Goal: Information Seeking & Learning: Learn about a topic

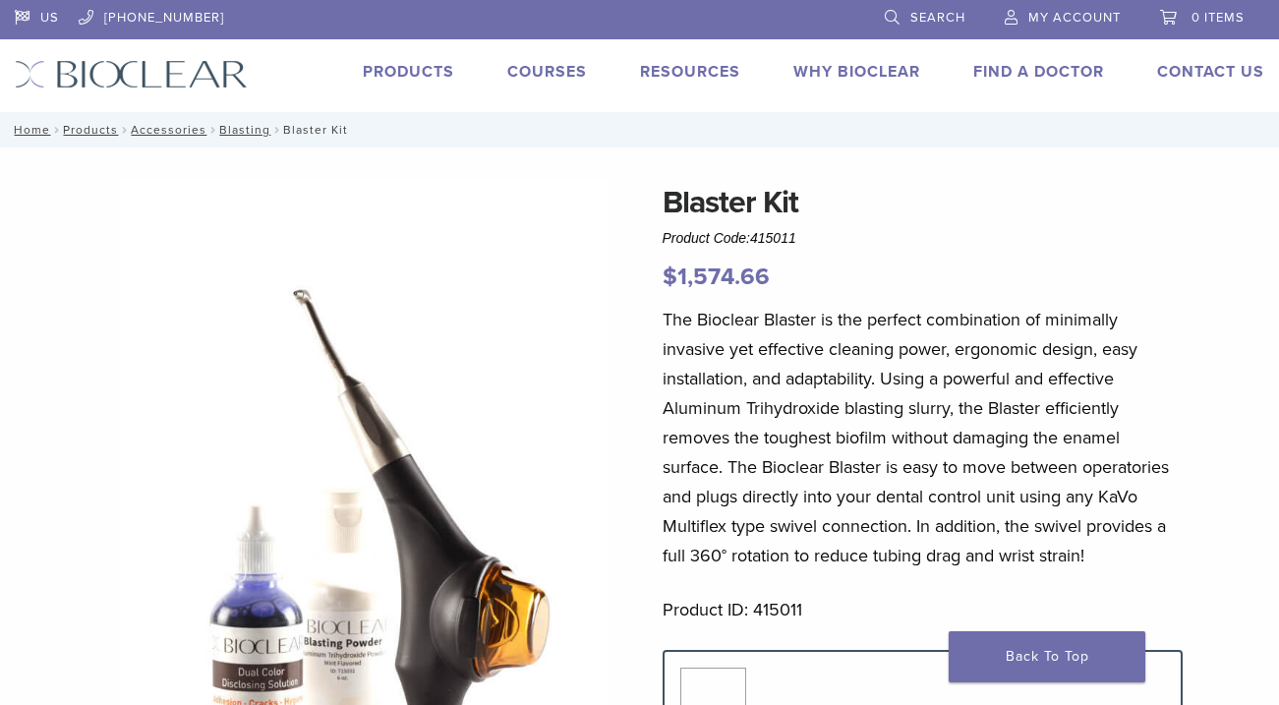
click at [417, 73] on link "Products" at bounding box center [408, 72] width 91 height 20
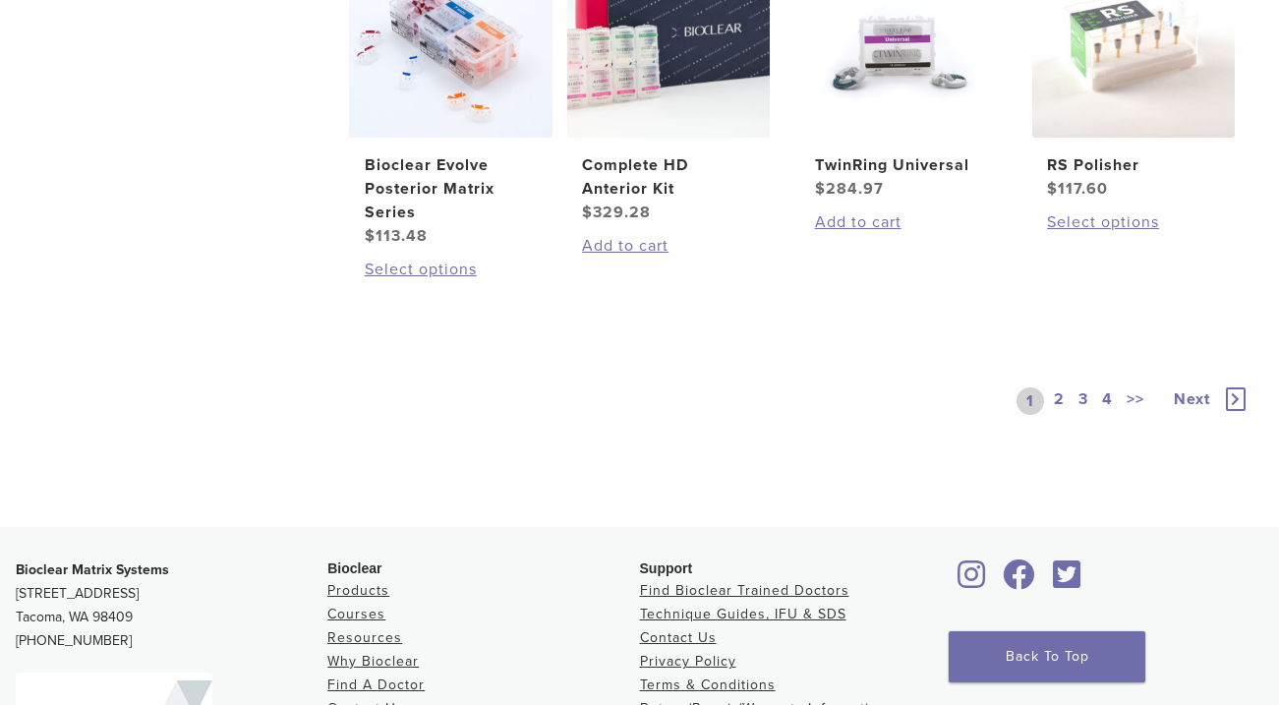
scroll to position [1602, 0]
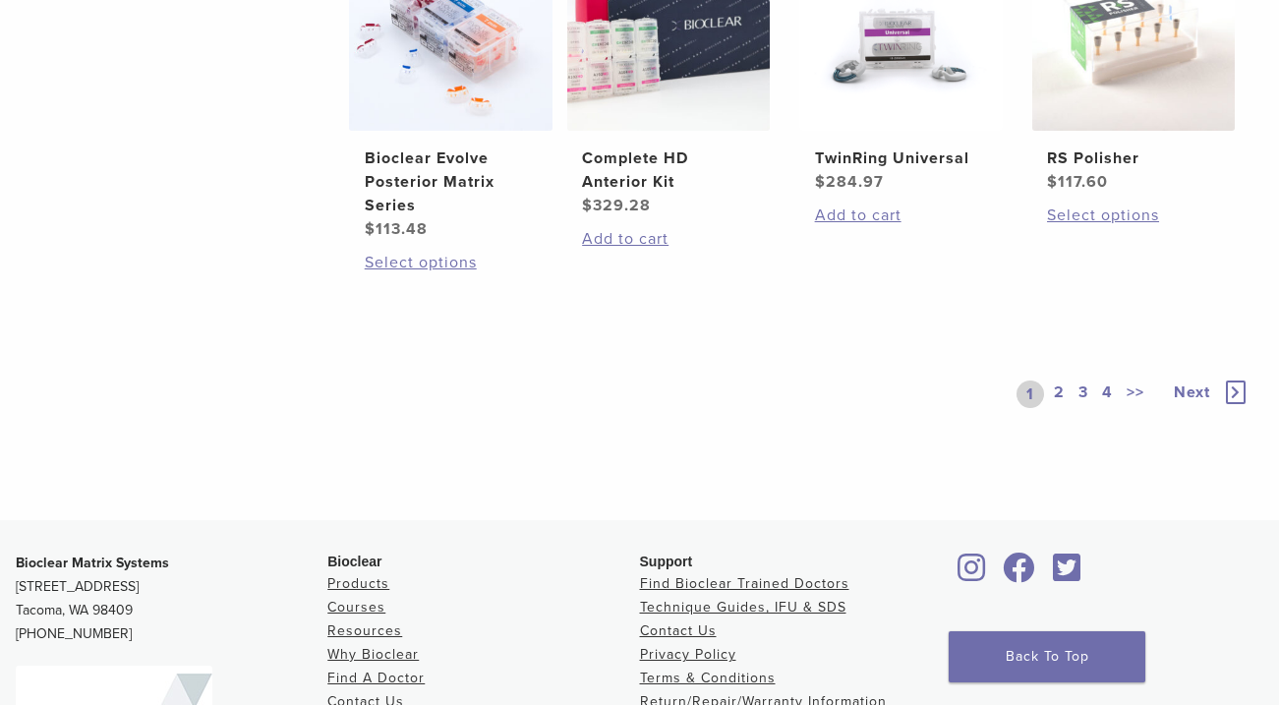
click at [1062, 388] on link "2" at bounding box center [1059, 395] width 19 height 28
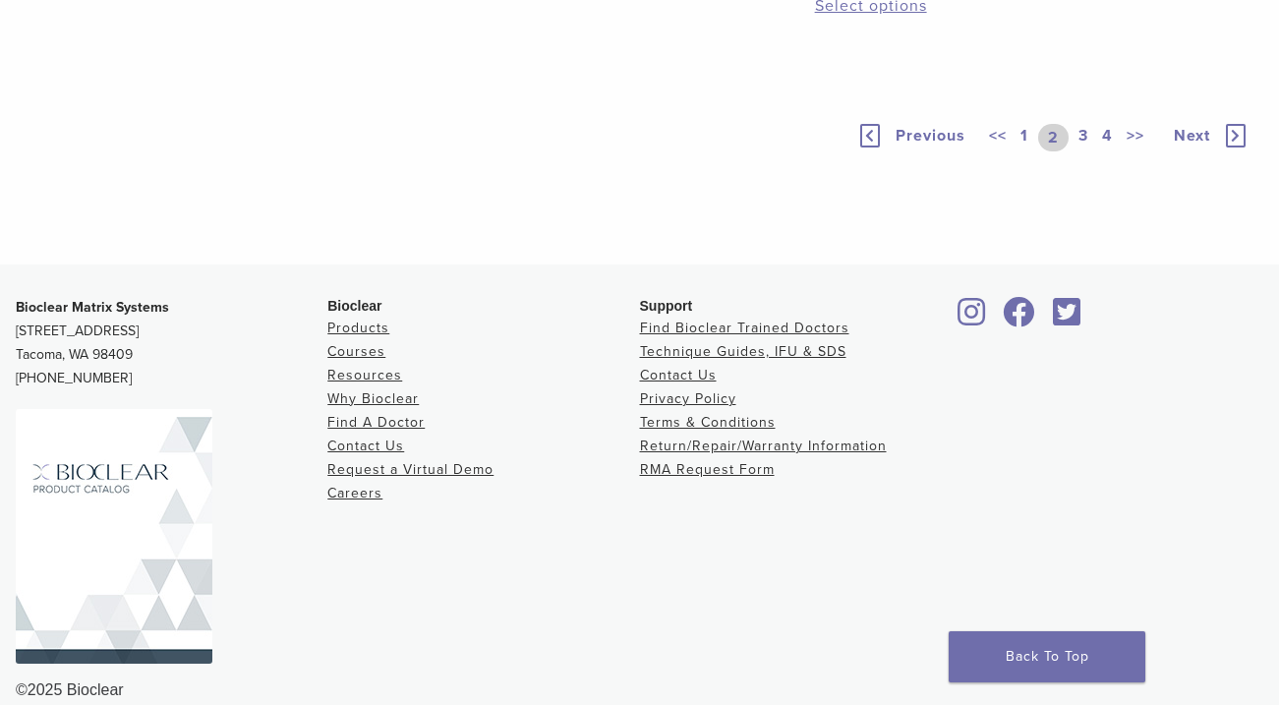
scroll to position [1406, 0]
click at [1085, 150] on link "3" at bounding box center [1084, 137] width 18 height 28
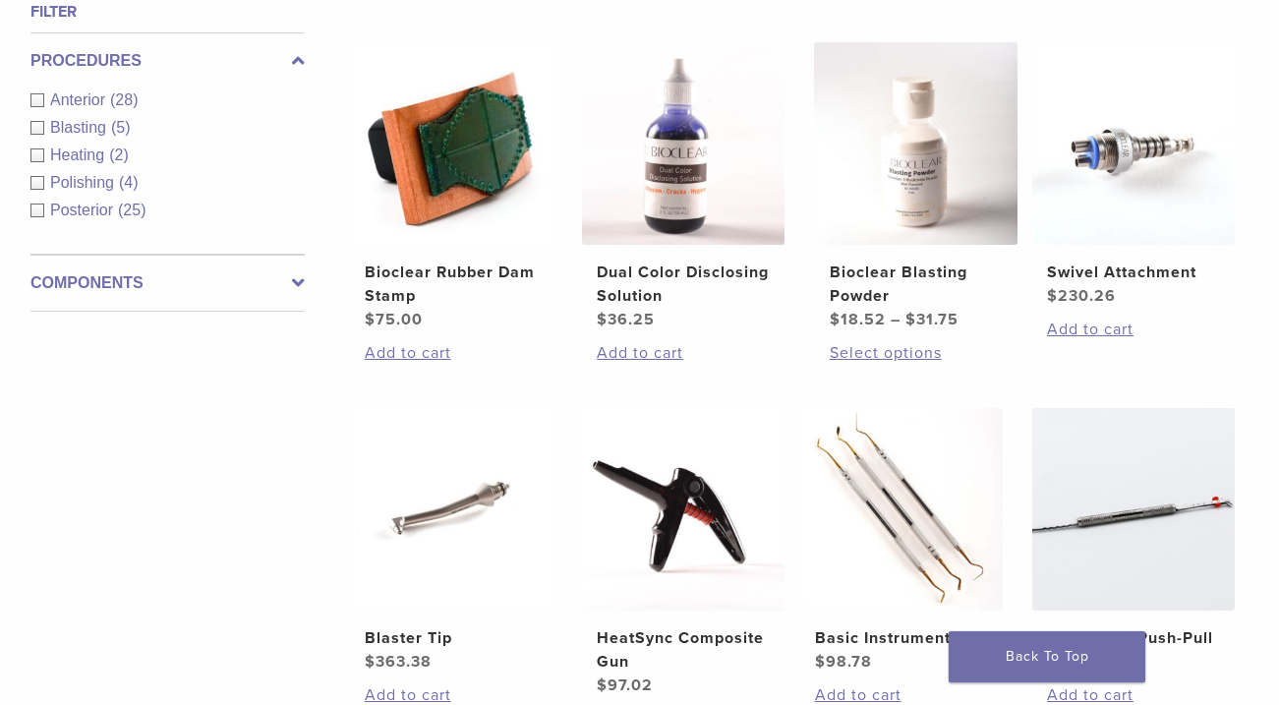
scroll to position [696, 0]
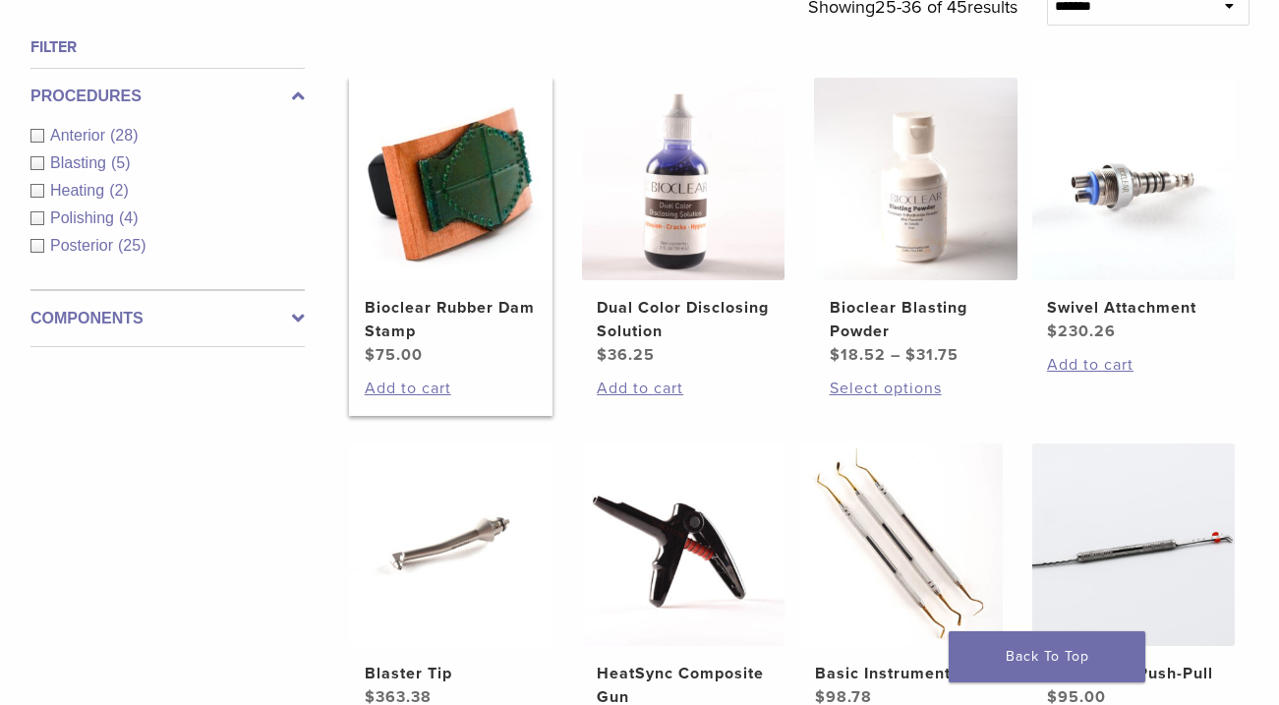
click at [509, 229] on img at bounding box center [450, 179] width 203 height 203
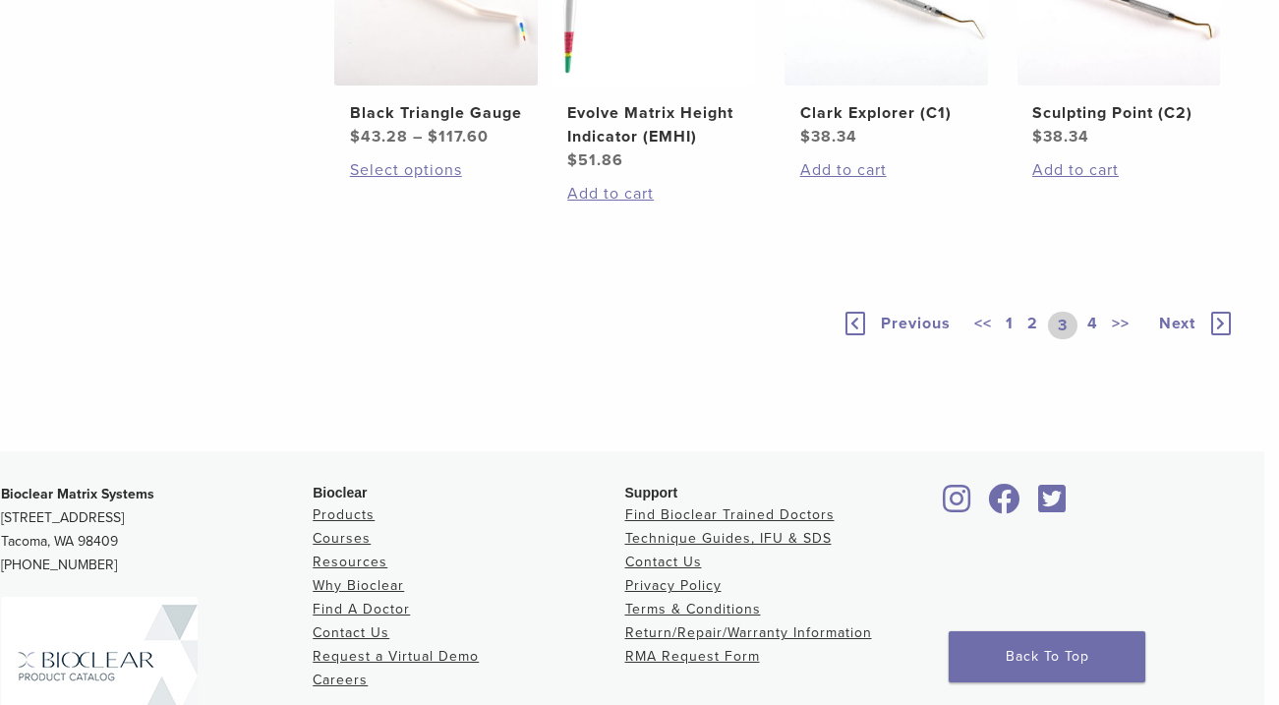
scroll to position [1627, 15]
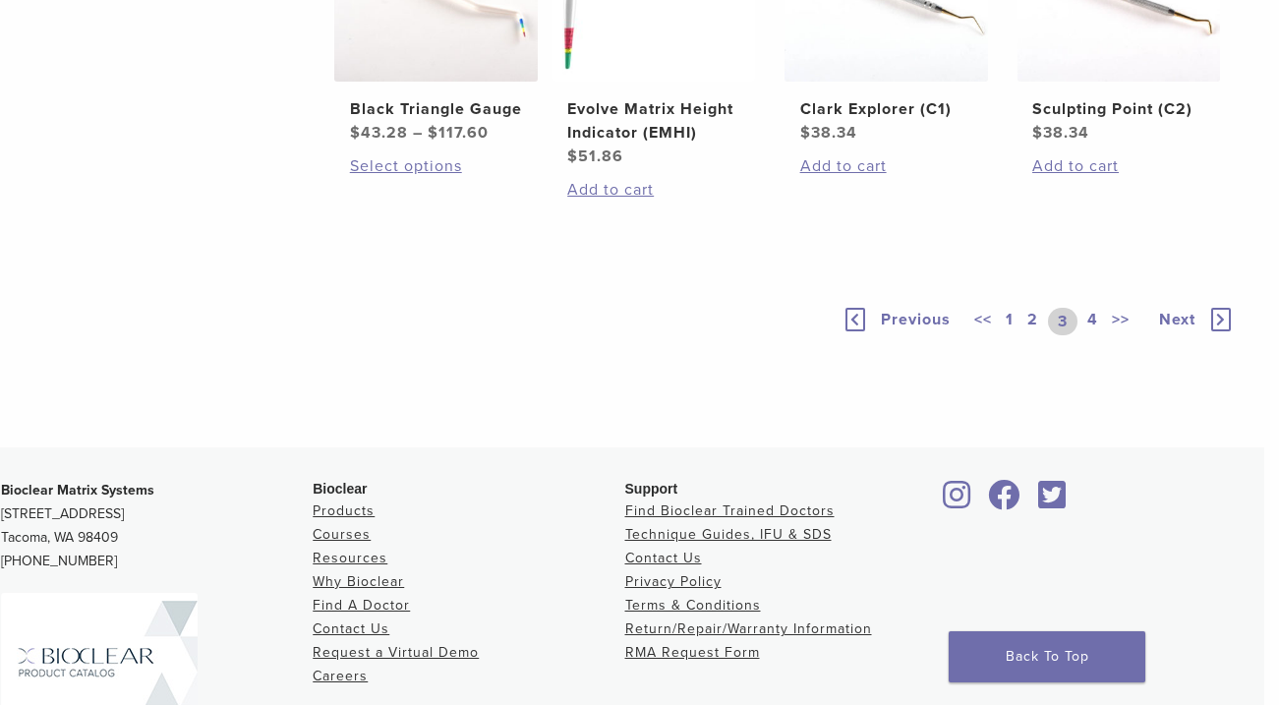
click at [1092, 318] on link "4" at bounding box center [1093, 322] width 19 height 28
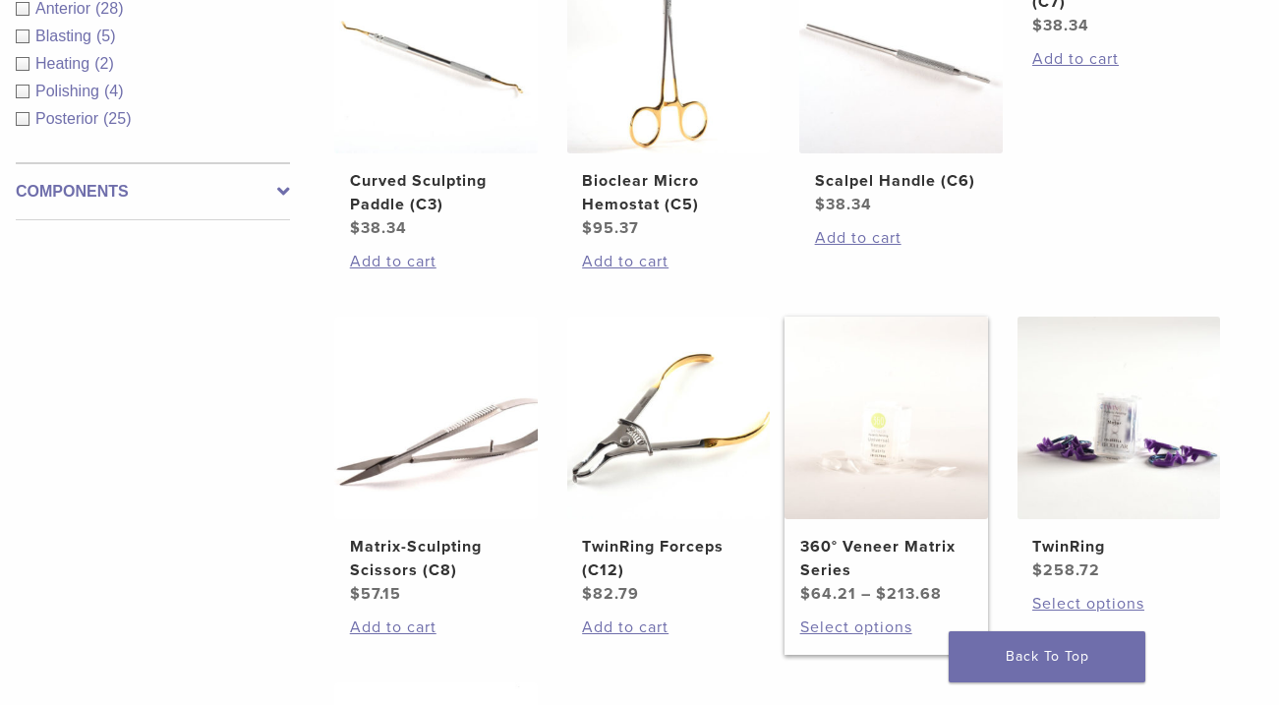
scroll to position [827, 15]
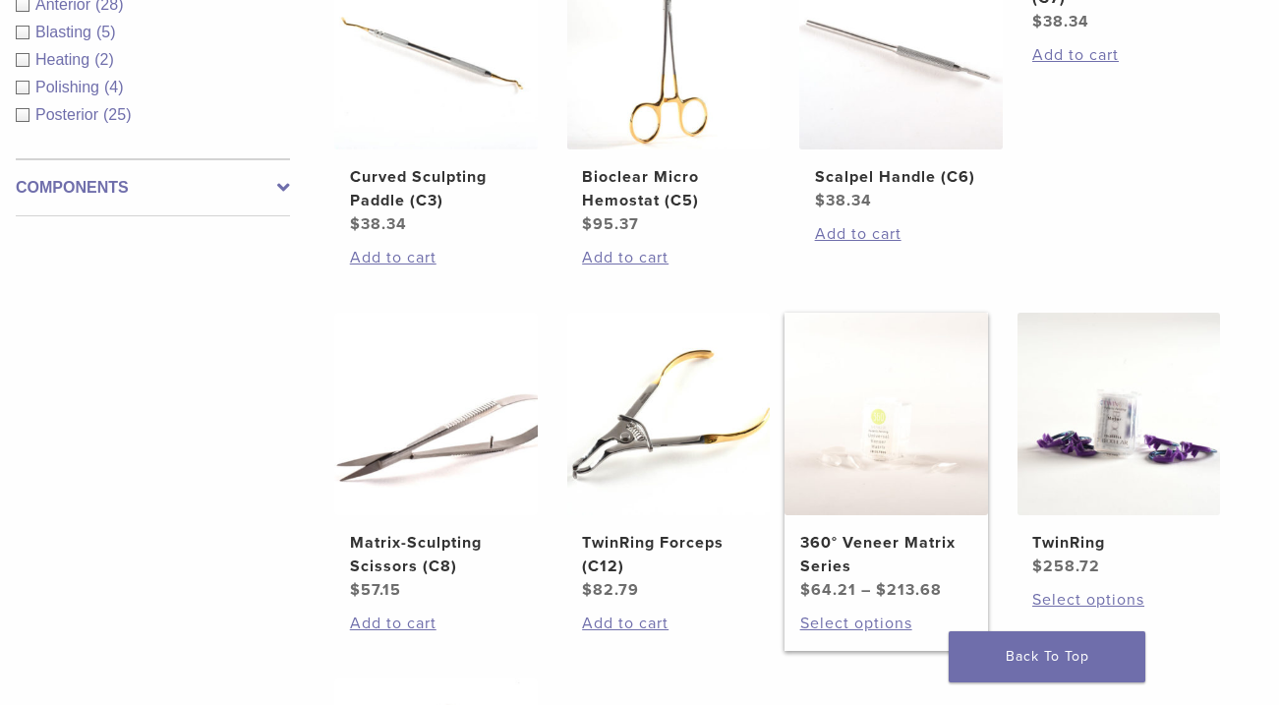
click at [923, 470] on img at bounding box center [886, 414] width 203 height 203
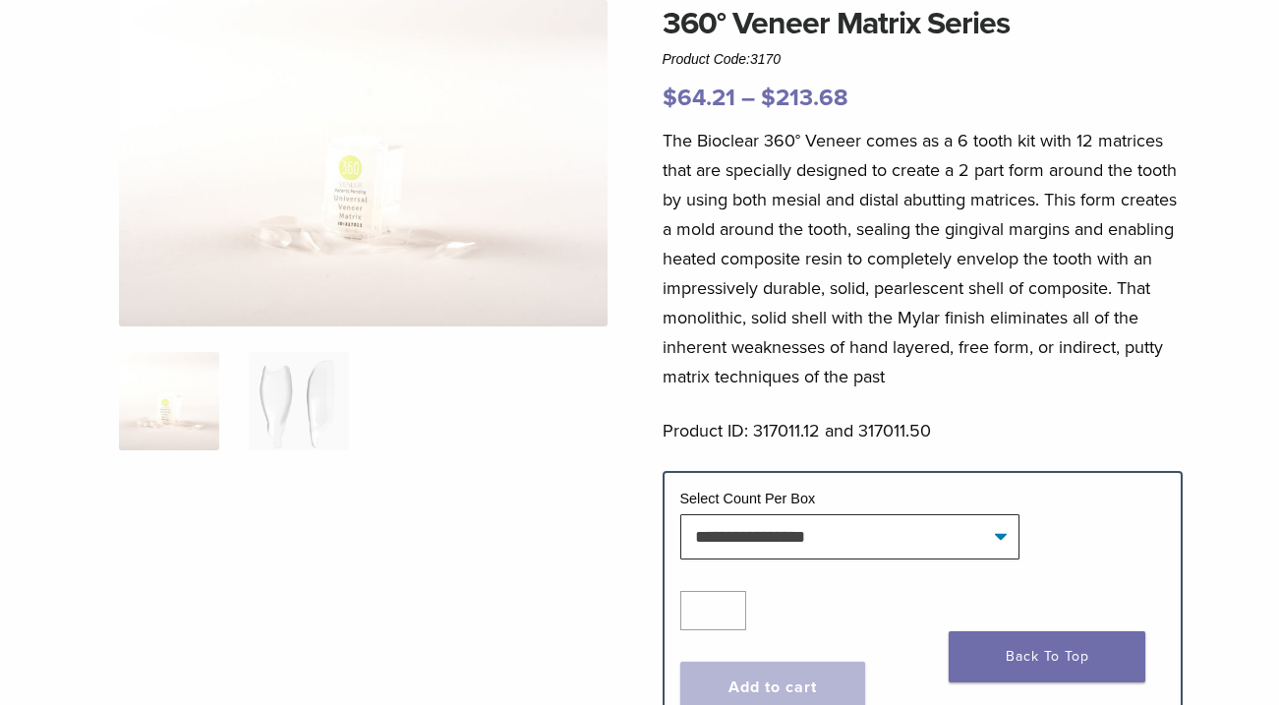
scroll to position [180, 0]
click at [297, 436] on img at bounding box center [299, 400] width 100 height 98
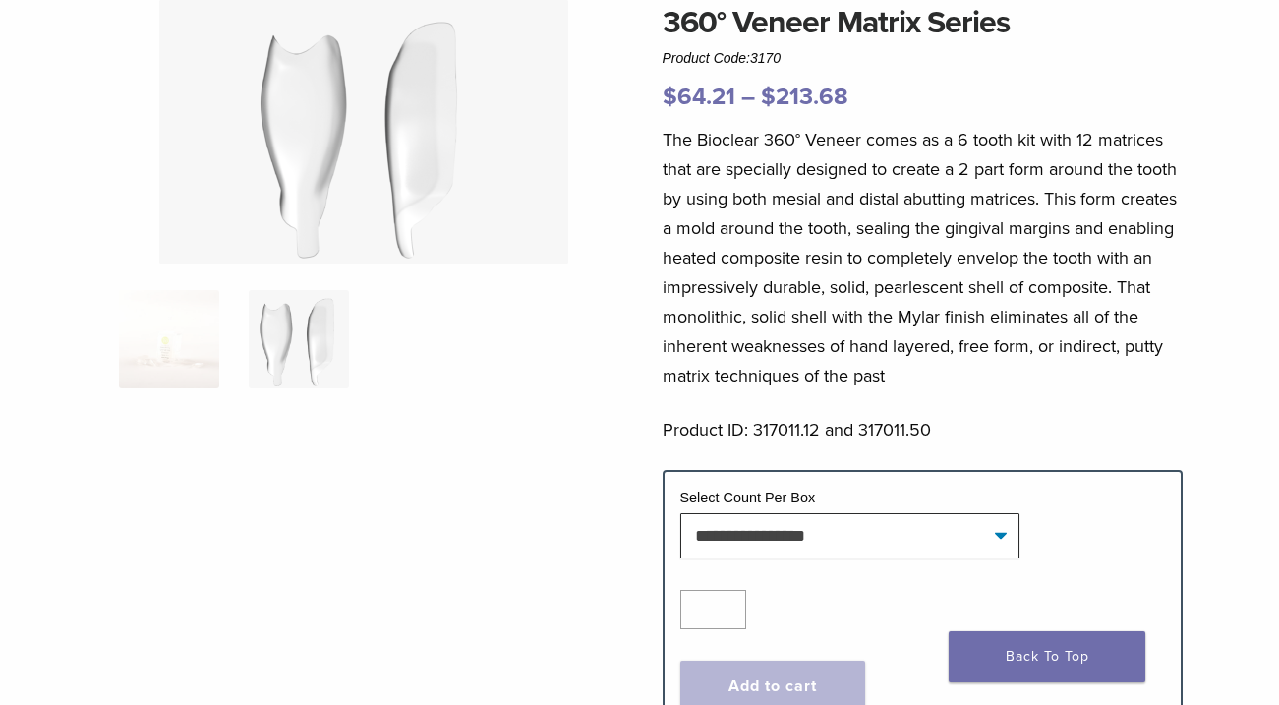
click at [331, 369] on img at bounding box center [299, 339] width 100 height 98
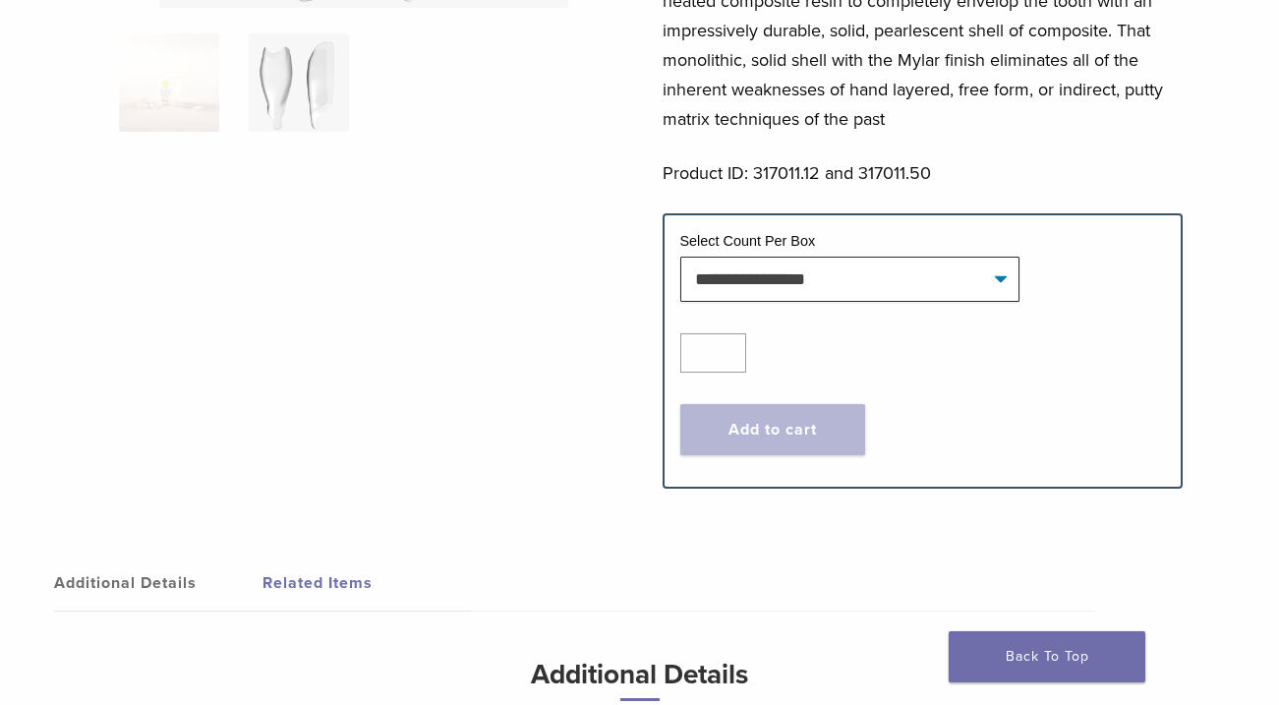
scroll to position [441, 0]
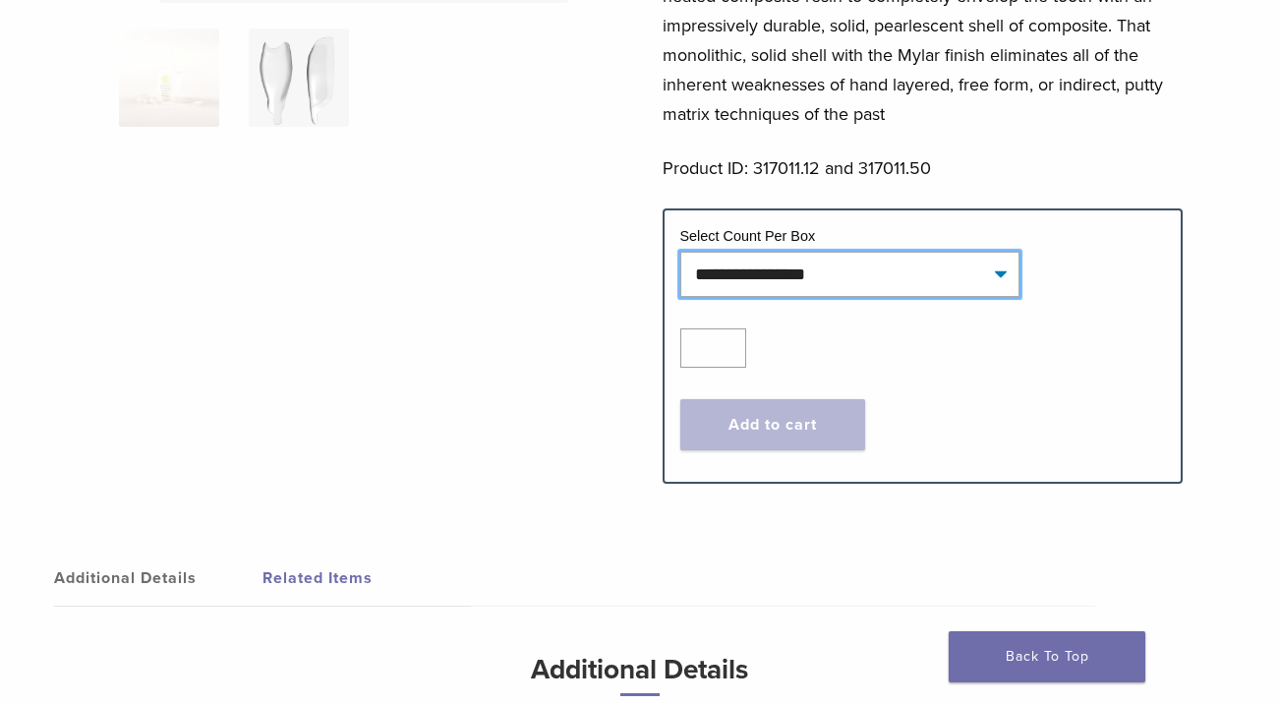
click at [829, 284] on select "**********" at bounding box center [850, 274] width 340 height 45
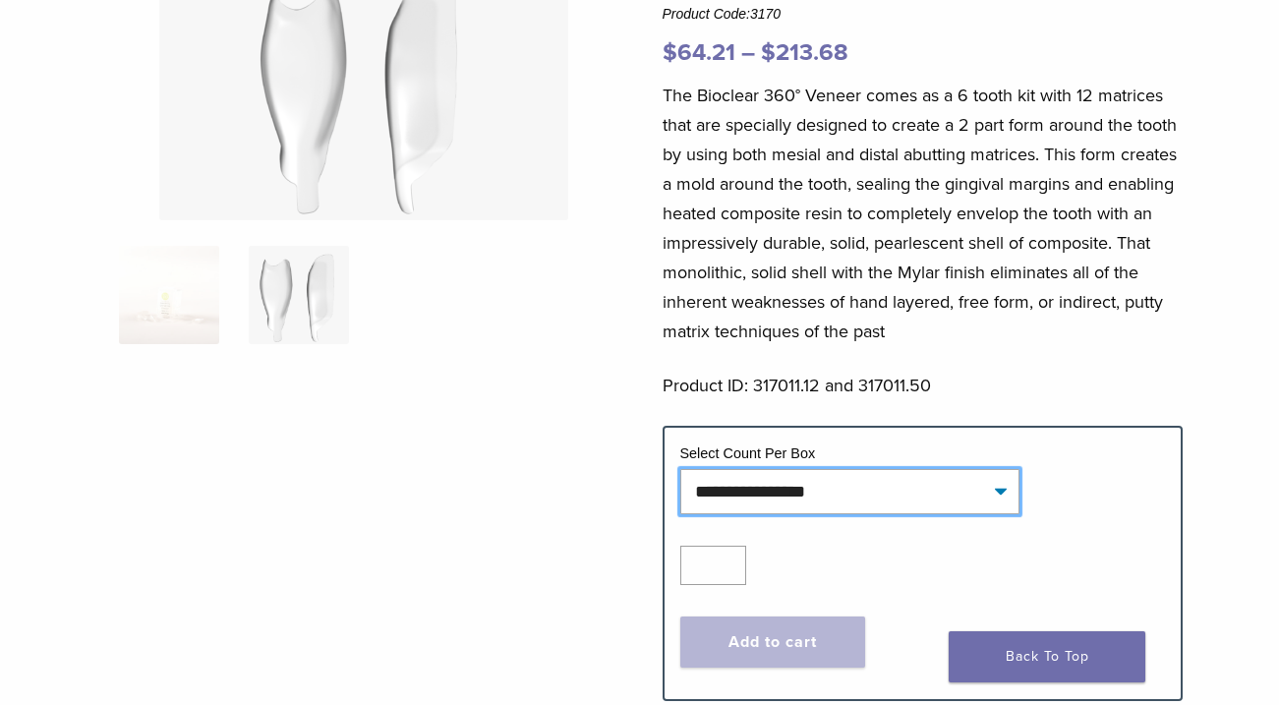
scroll to position [0, 0]
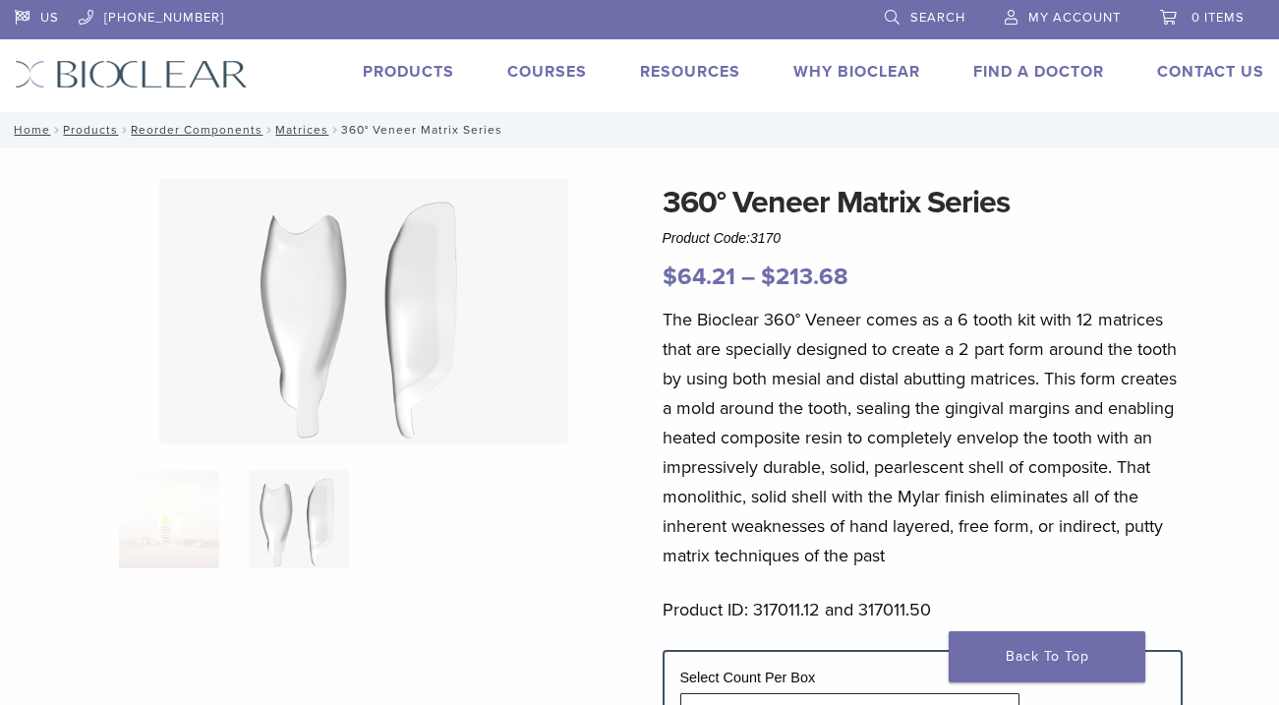
click at [566, 75] on link "Courses" at bounding box center [547, 72] width 80 height 20
click at [410, 72] on link "Products" at bounding box center [408, 72] width 91 height 20
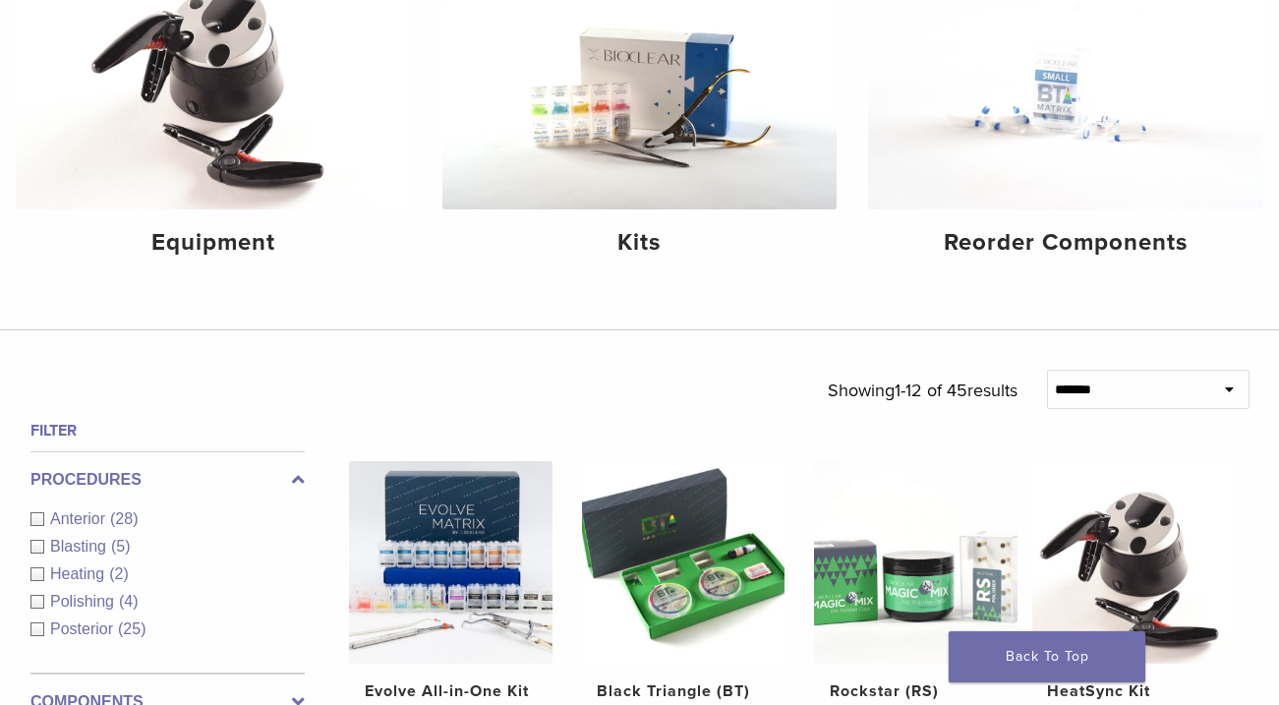
scroll to position [337, 0]
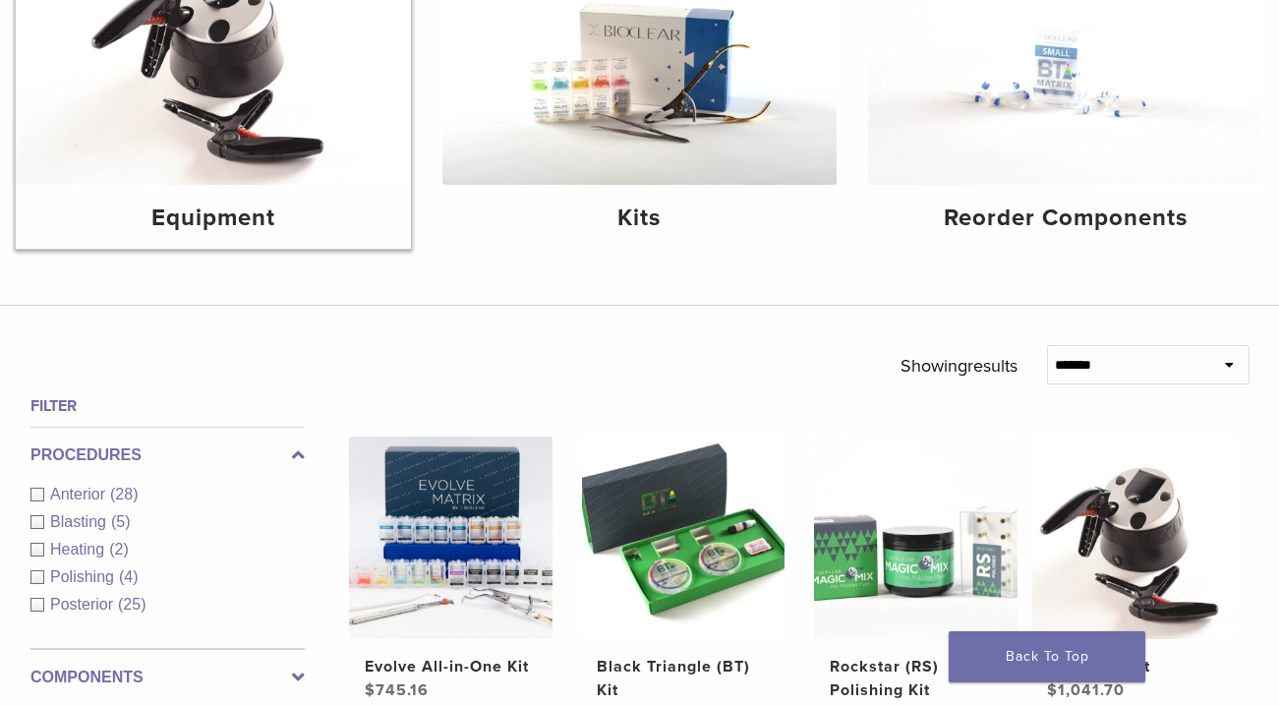
click at [354, 153] on img at bounding box center [213, 53] width 395 height 264
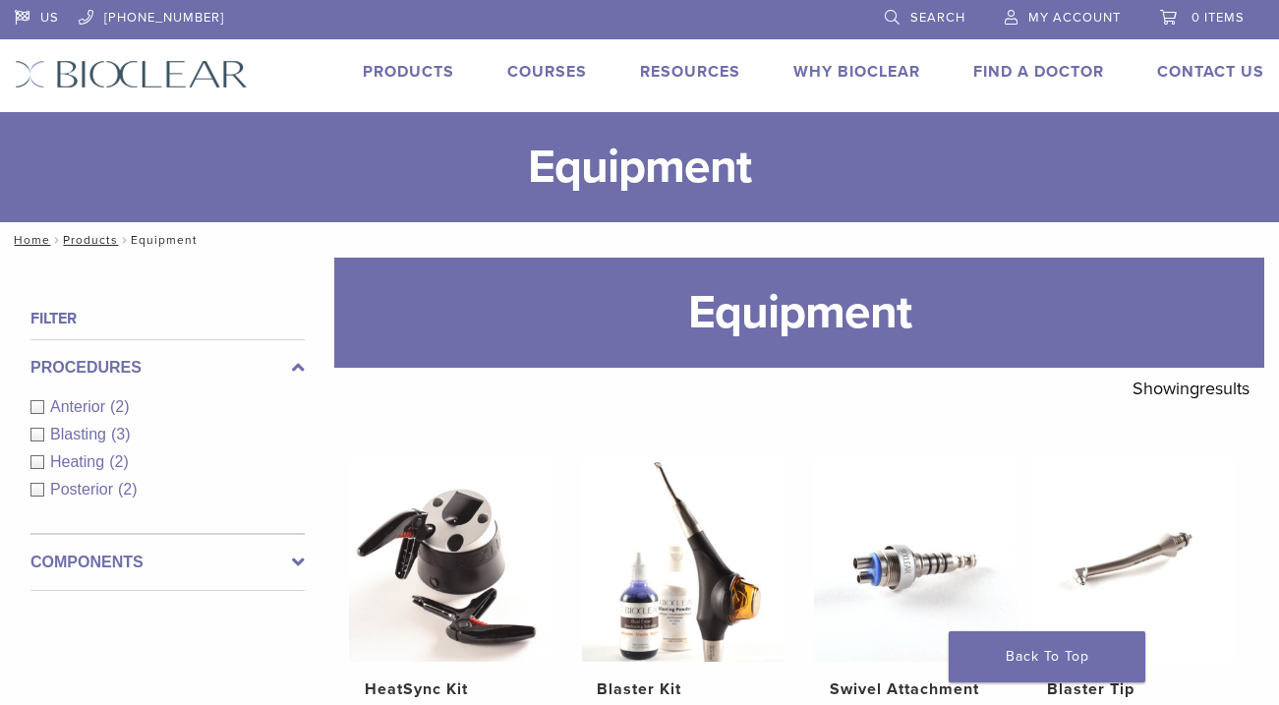
click at [416, 74] on link "Products" at bounding box center [408, 72] width 91 height 20
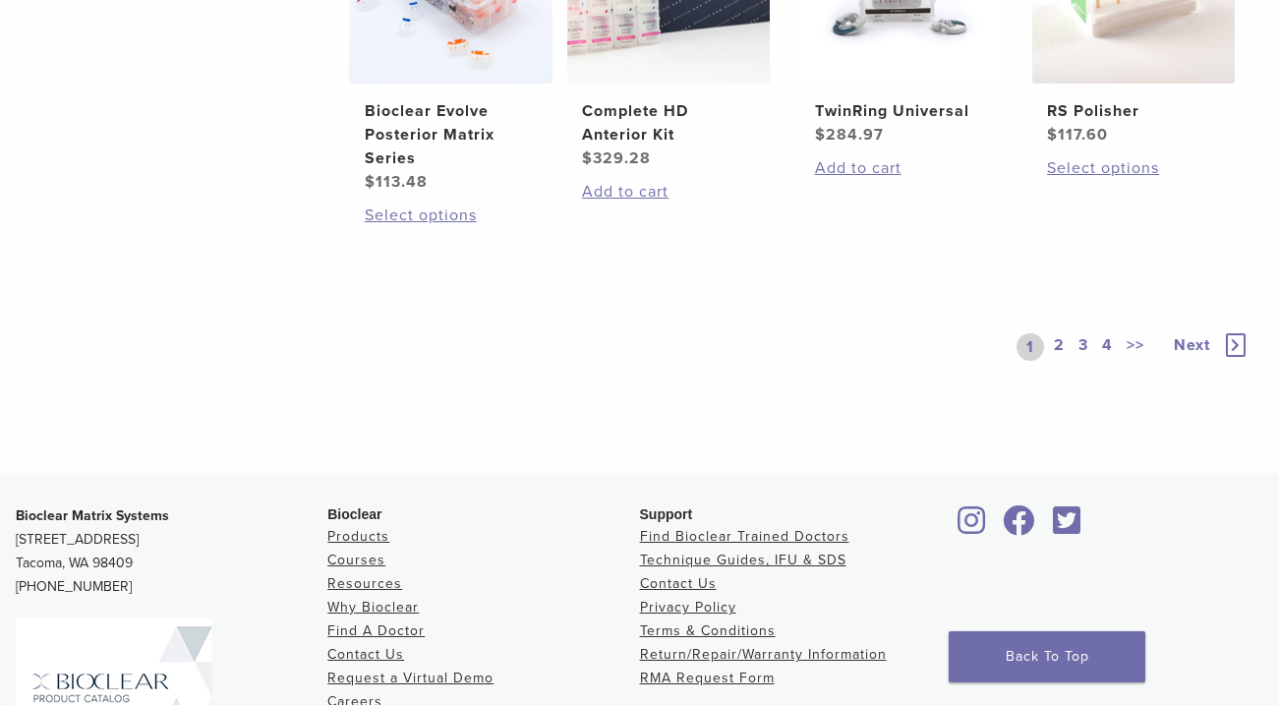
scroll to position [1658, 0]
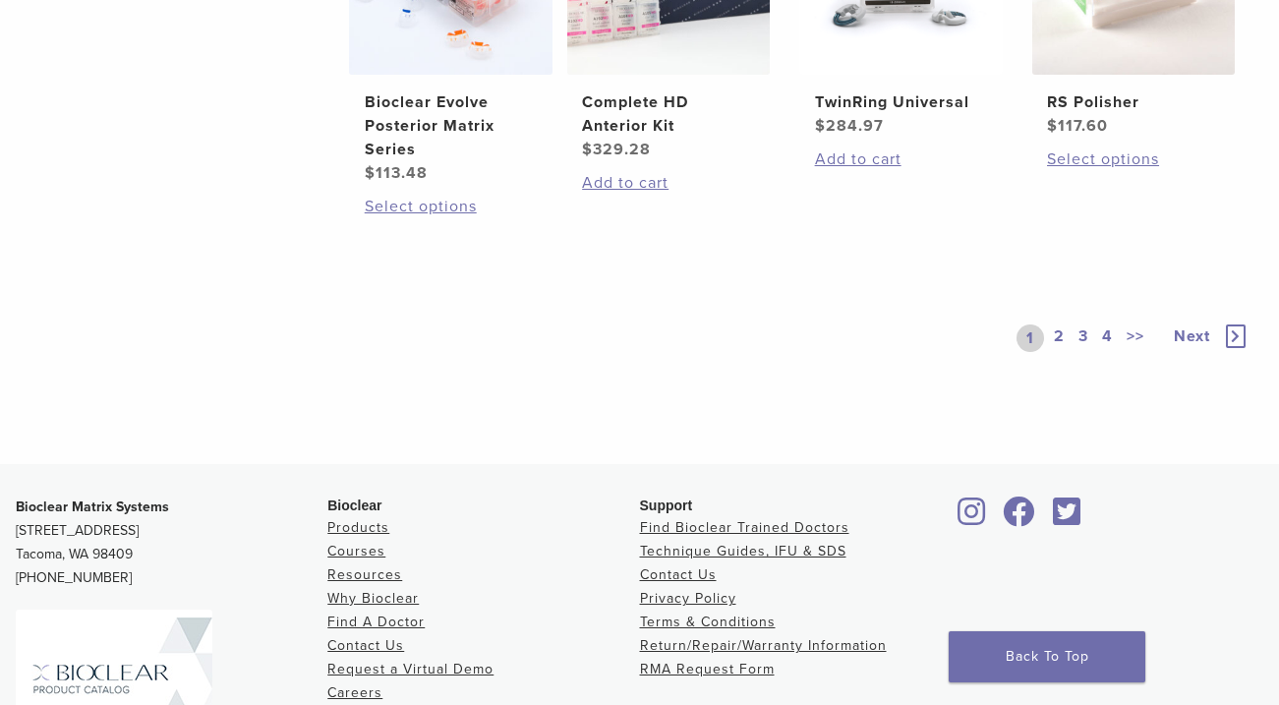
click at [1059, 338] on link "2" at bounding box center [1059, 338] width 19 height 28
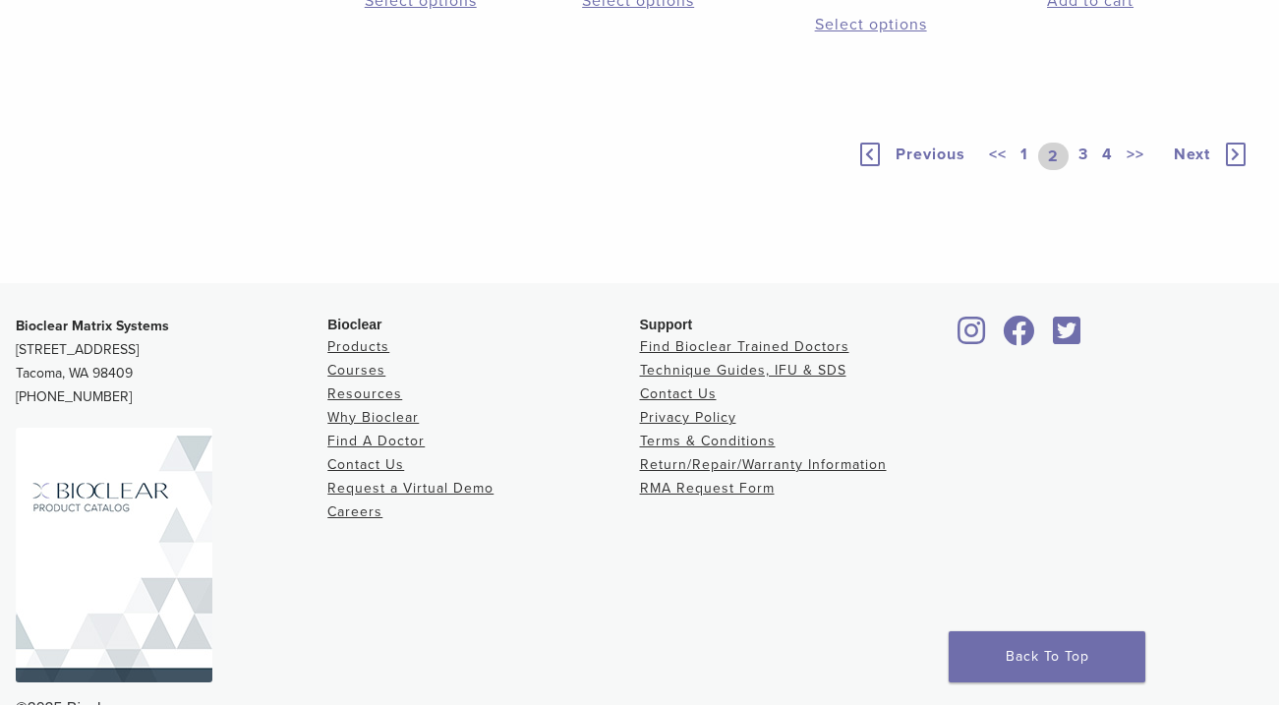
scroll to position [1384, 0]
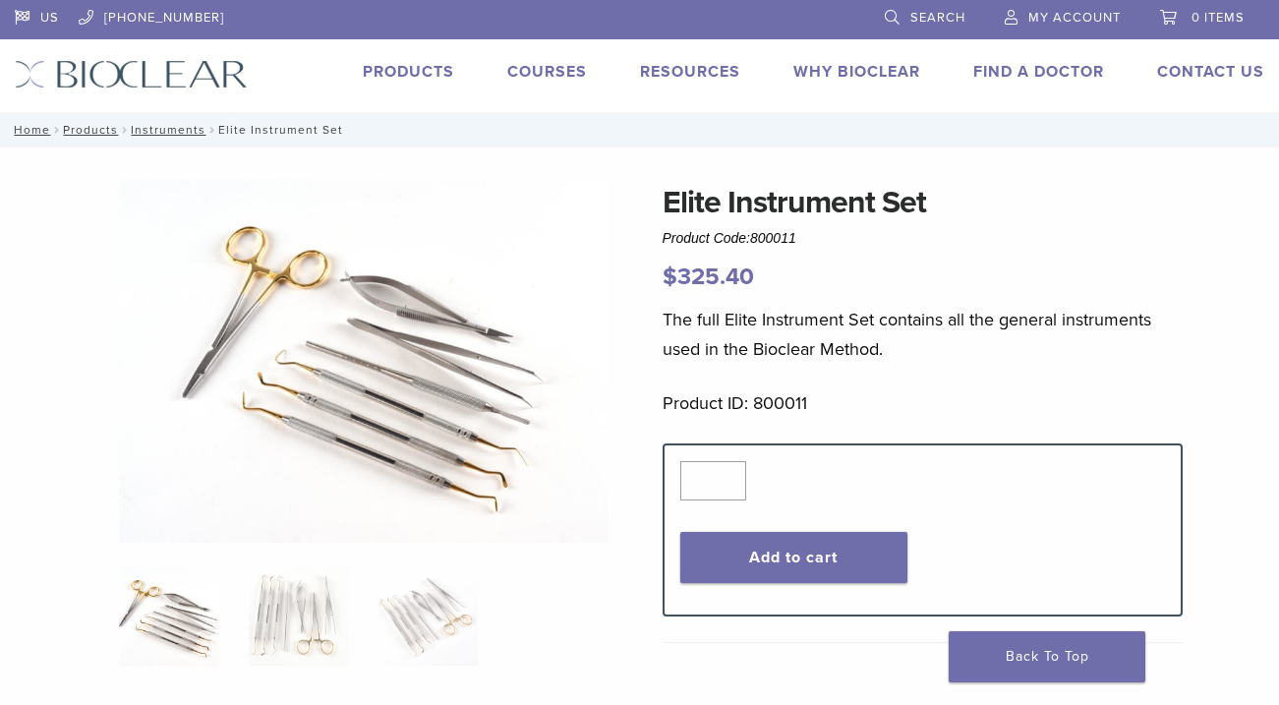
click at [434, 348] on img at bounding box center [363, 361] width 489 height 364
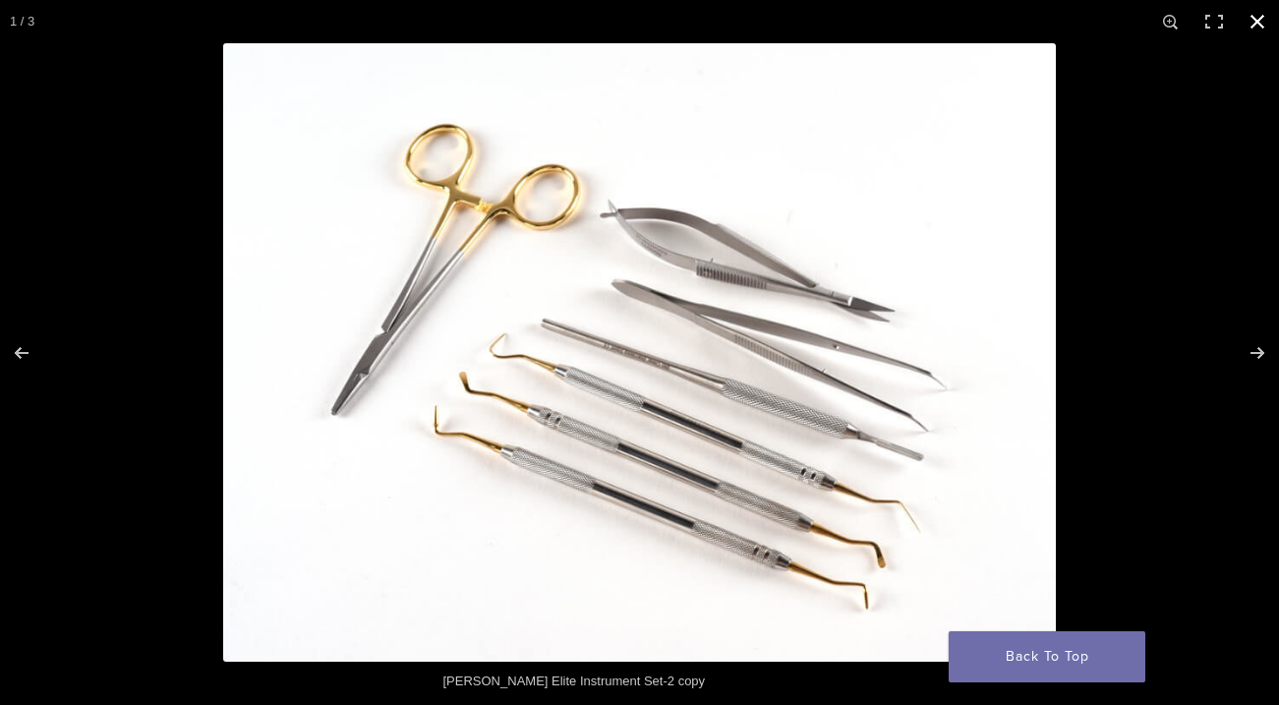
click at [1242, 21] on button "Close (Esc)" at bounding box center [1257, 21] width 43 height 43
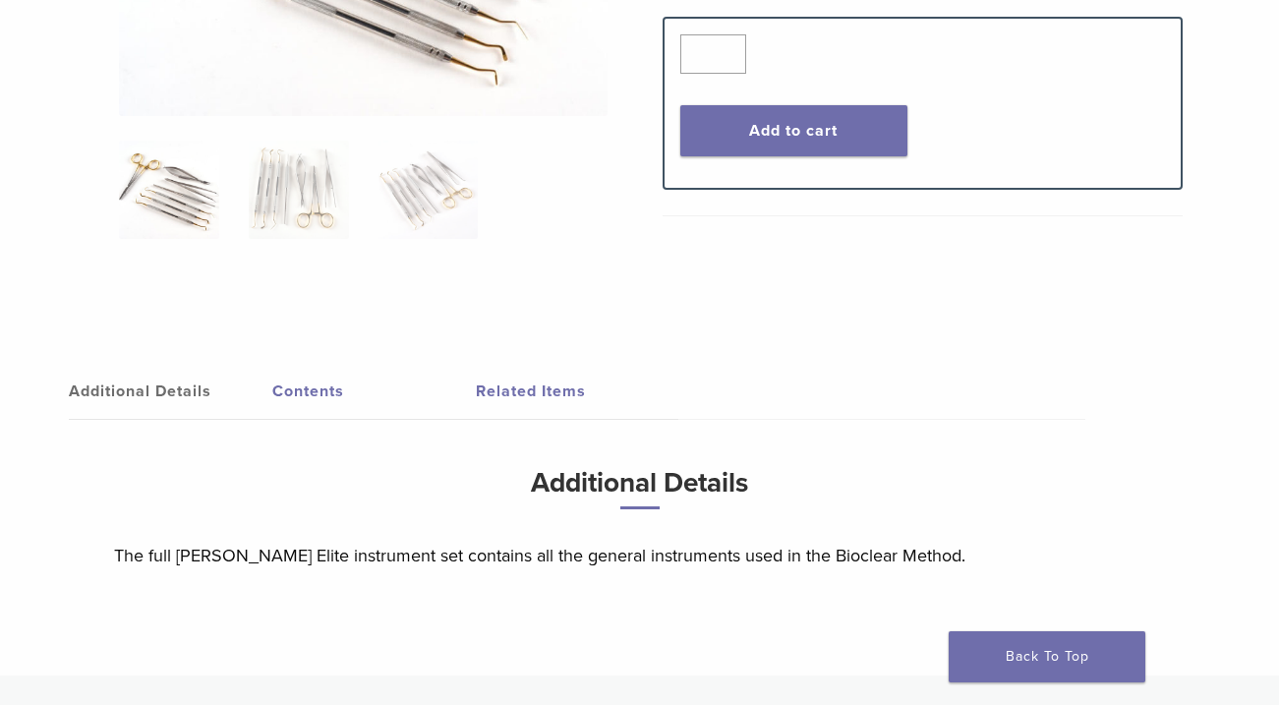
scroll to position [426, 0]
click at [338, 391] on link "Contents" at bounding box center [374, 392] width 204 height 55
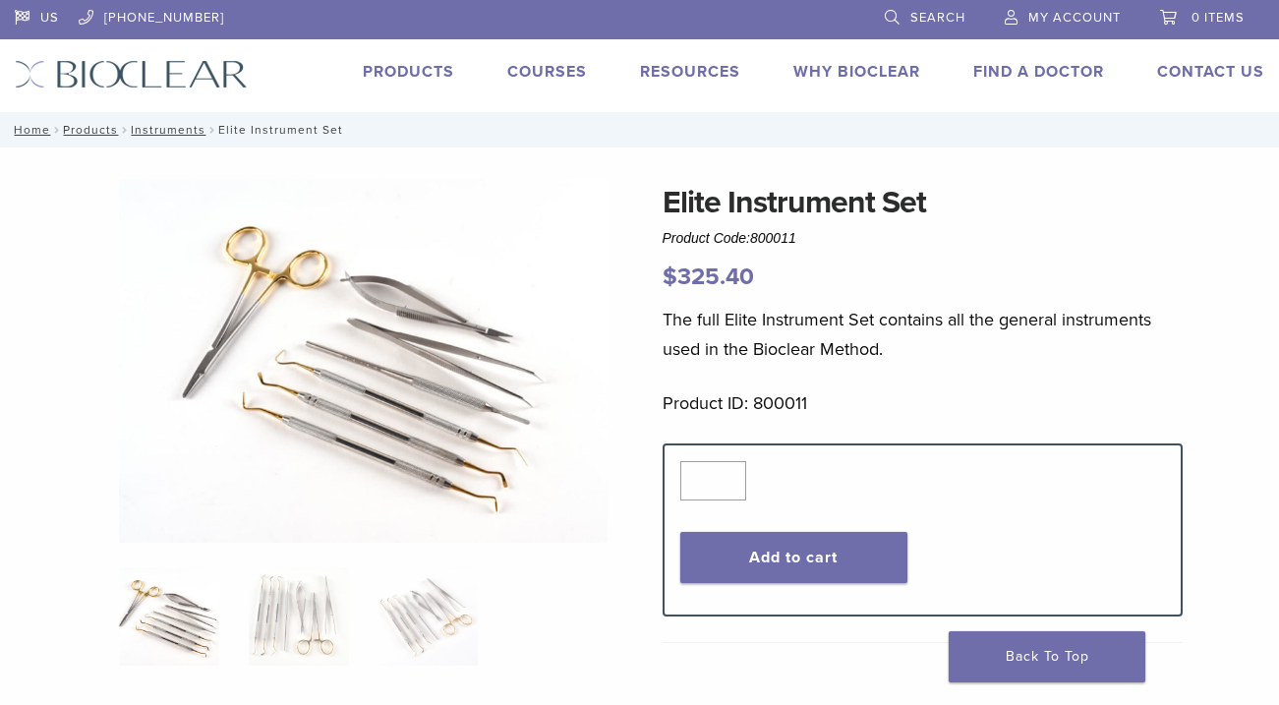
scroll to position [0, 0]
click at [707, 110] on link "Technique Guides, IFU, & SDS" at bounding box center [776, 105] width 263 height 43
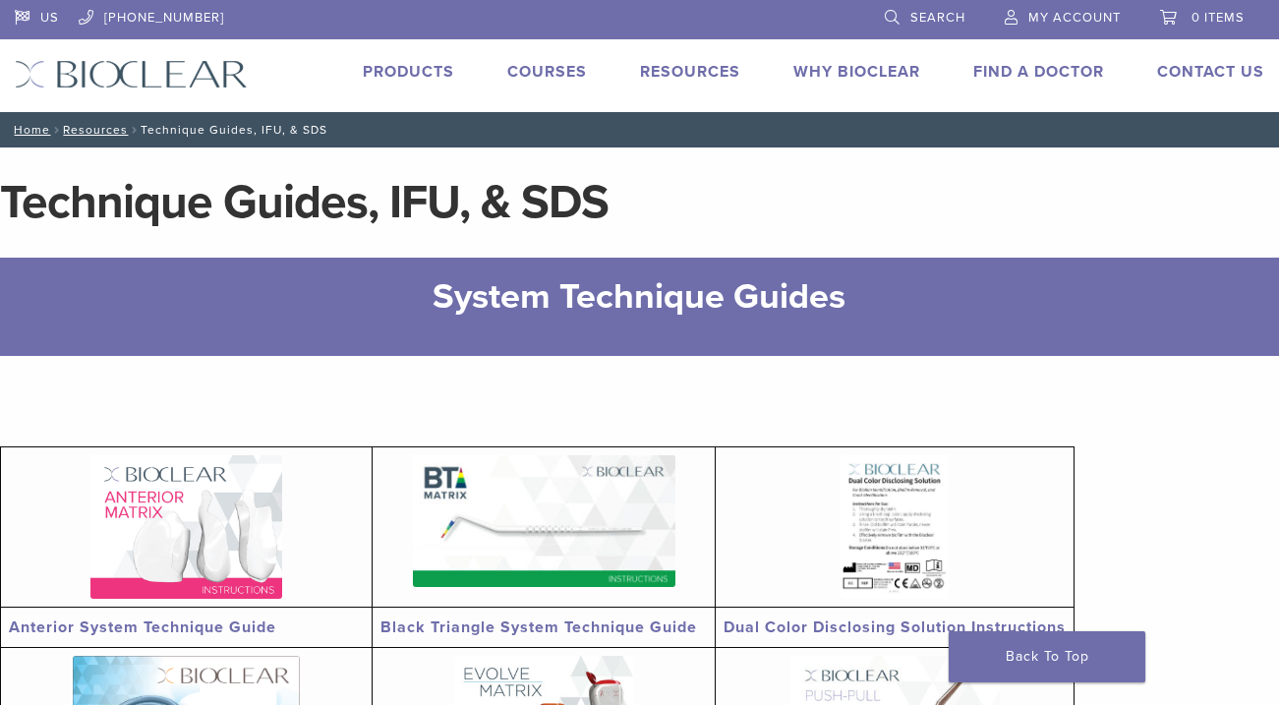
click at [566, 74] on link "Courses" at bounding box center [547, 72] width 80 height 20
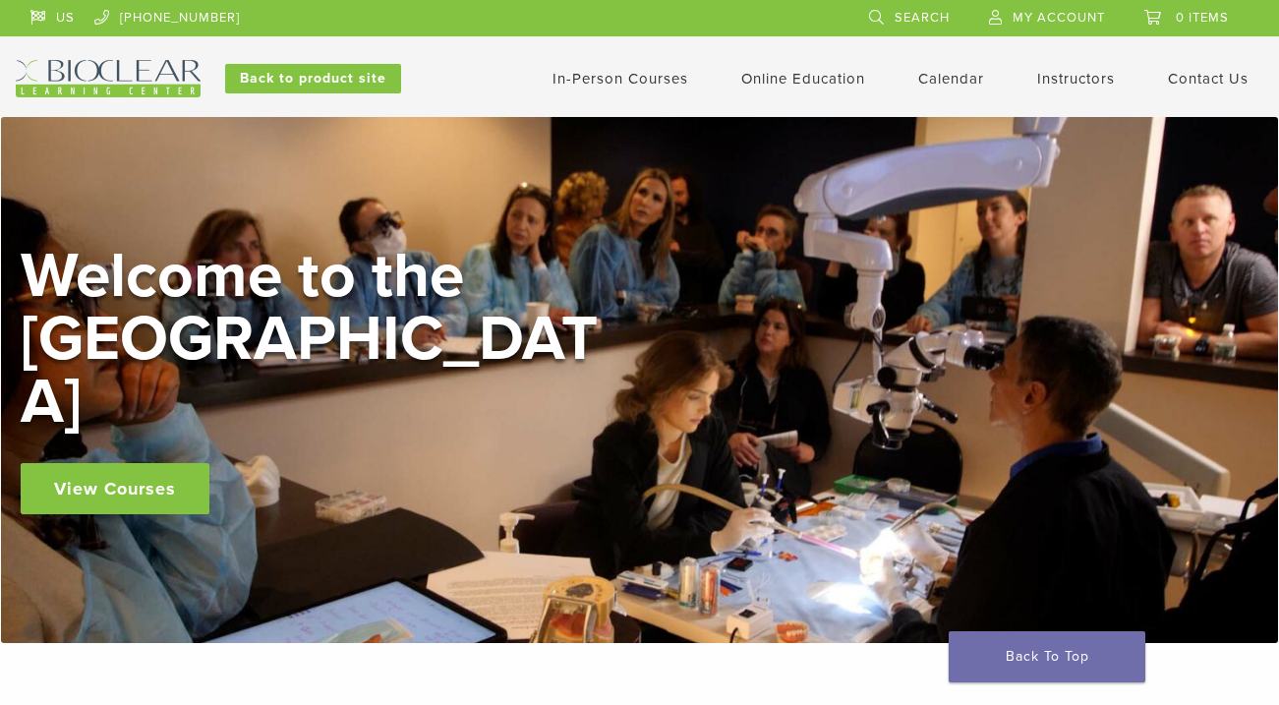
click at [608, 77] on link "In-Person Courses" at bounding box center [621, 79] width 136 height 18
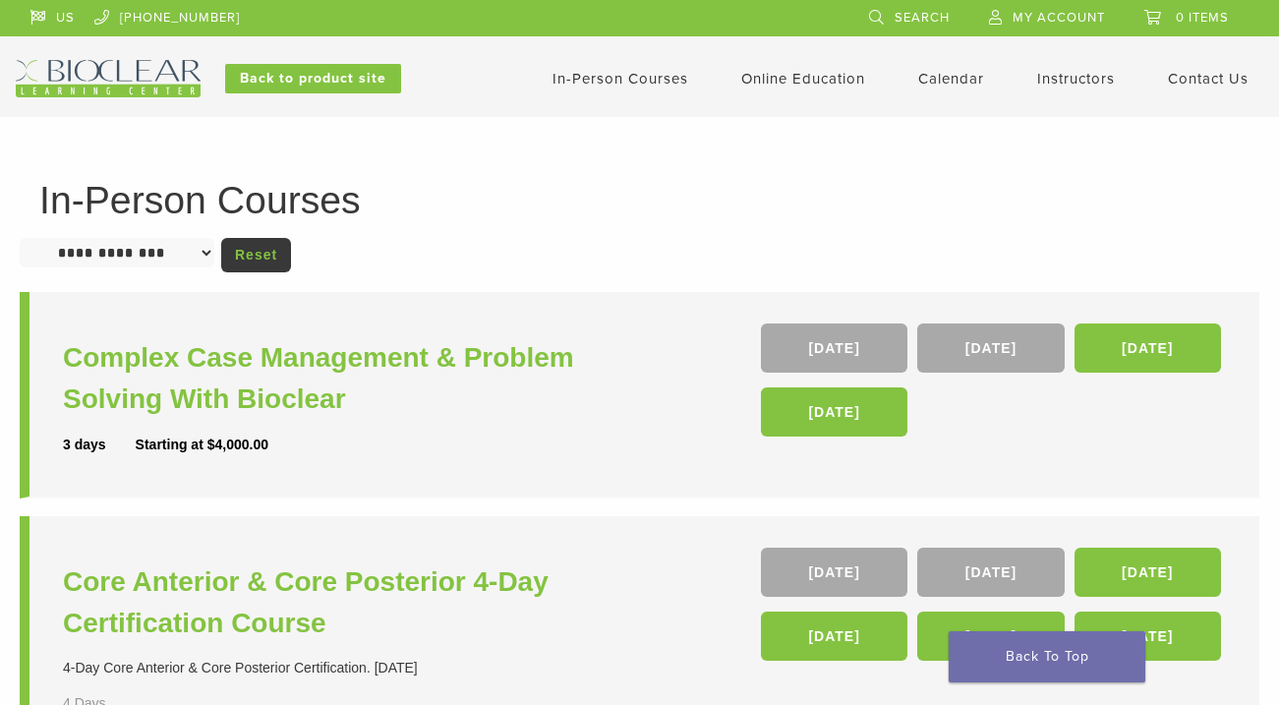
click at [135, 78] on img at bounding box center [108, 78] width 185 height 37
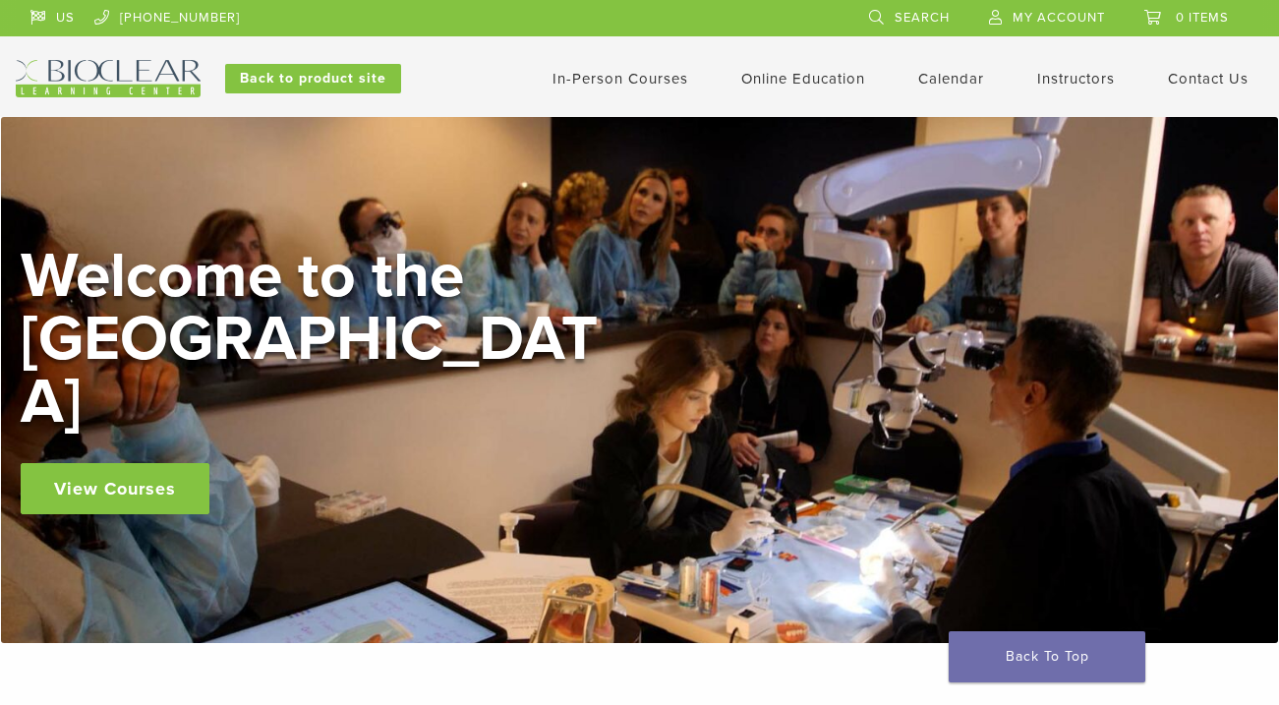
click at [1071, 84] on link "Instructors" at bounding box center [1076, 79] width 78 height 18
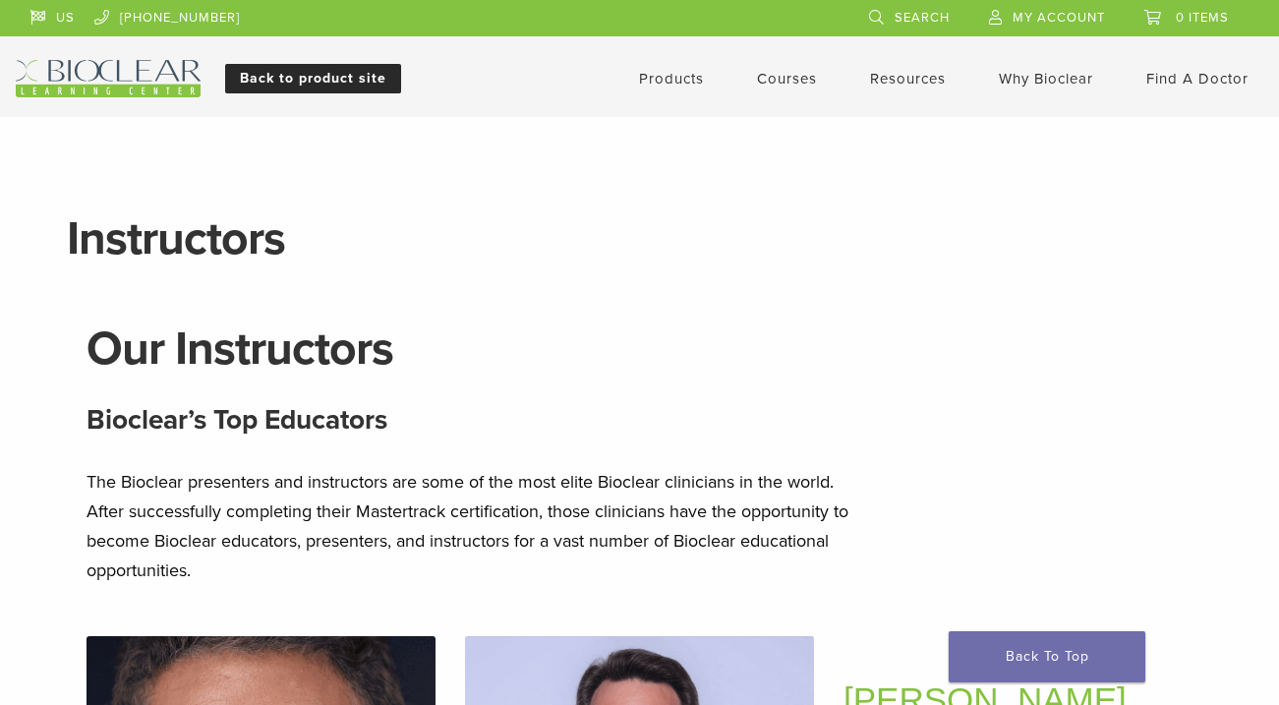
click at [326, 84] on link "Back to product site" at bounding box center [313, 78] width 176 height 29
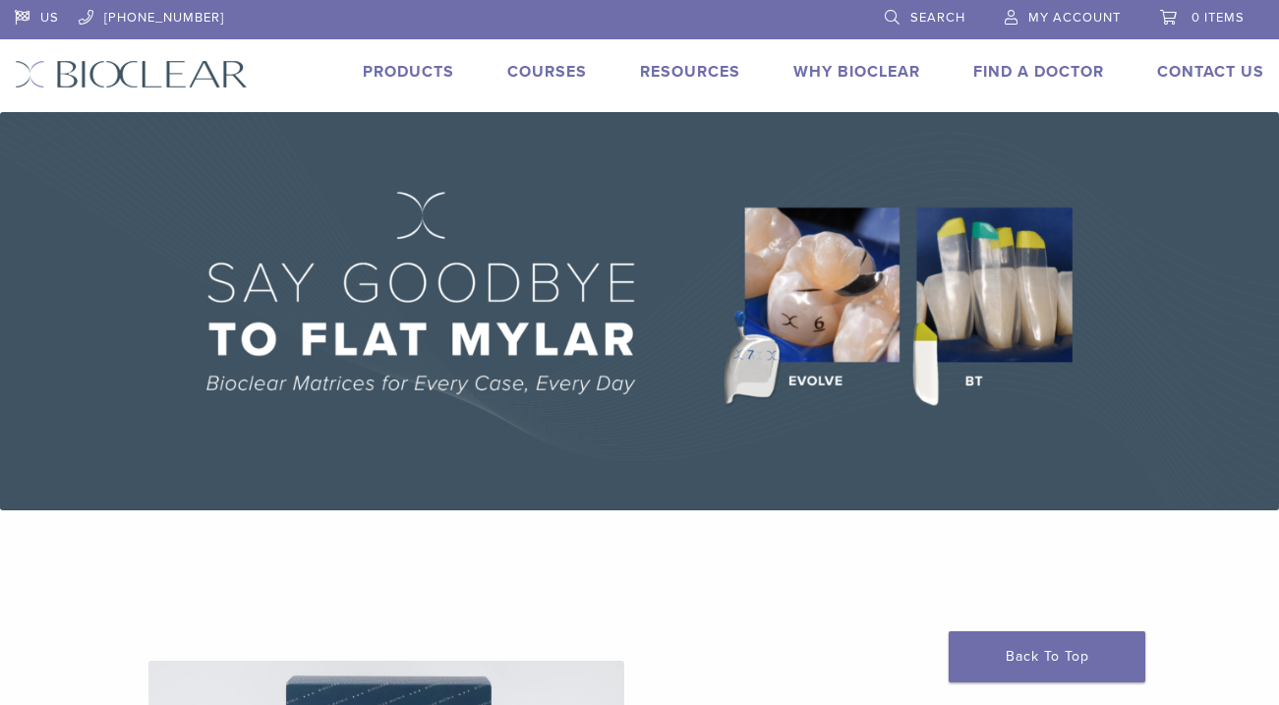
click at [401, 74] on link "Products" at bounding box center [408, 72] width 91 height 20
